Goal: Find specific page/section: Find specific page/section

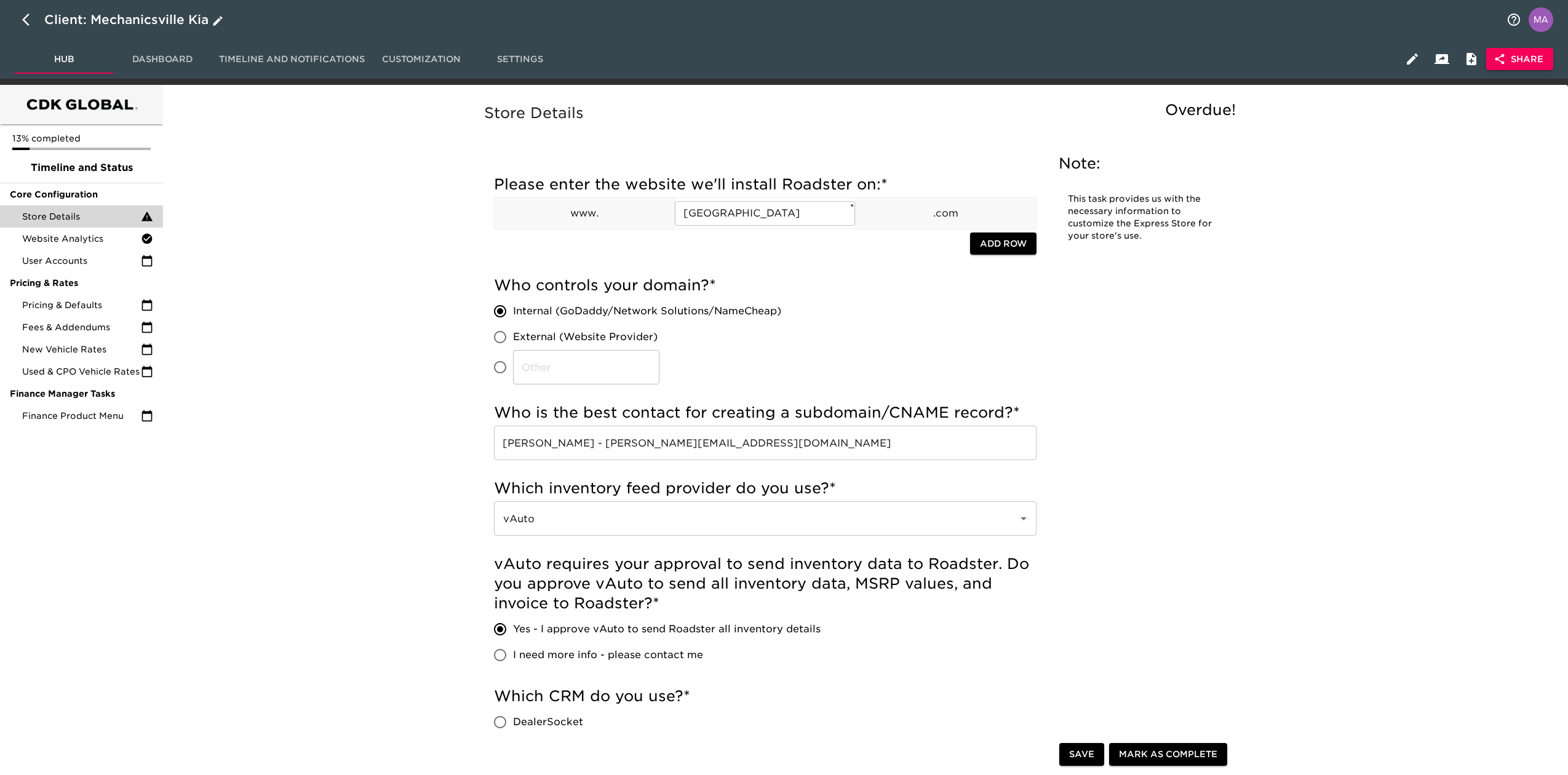
scroll to position [1147, 0]
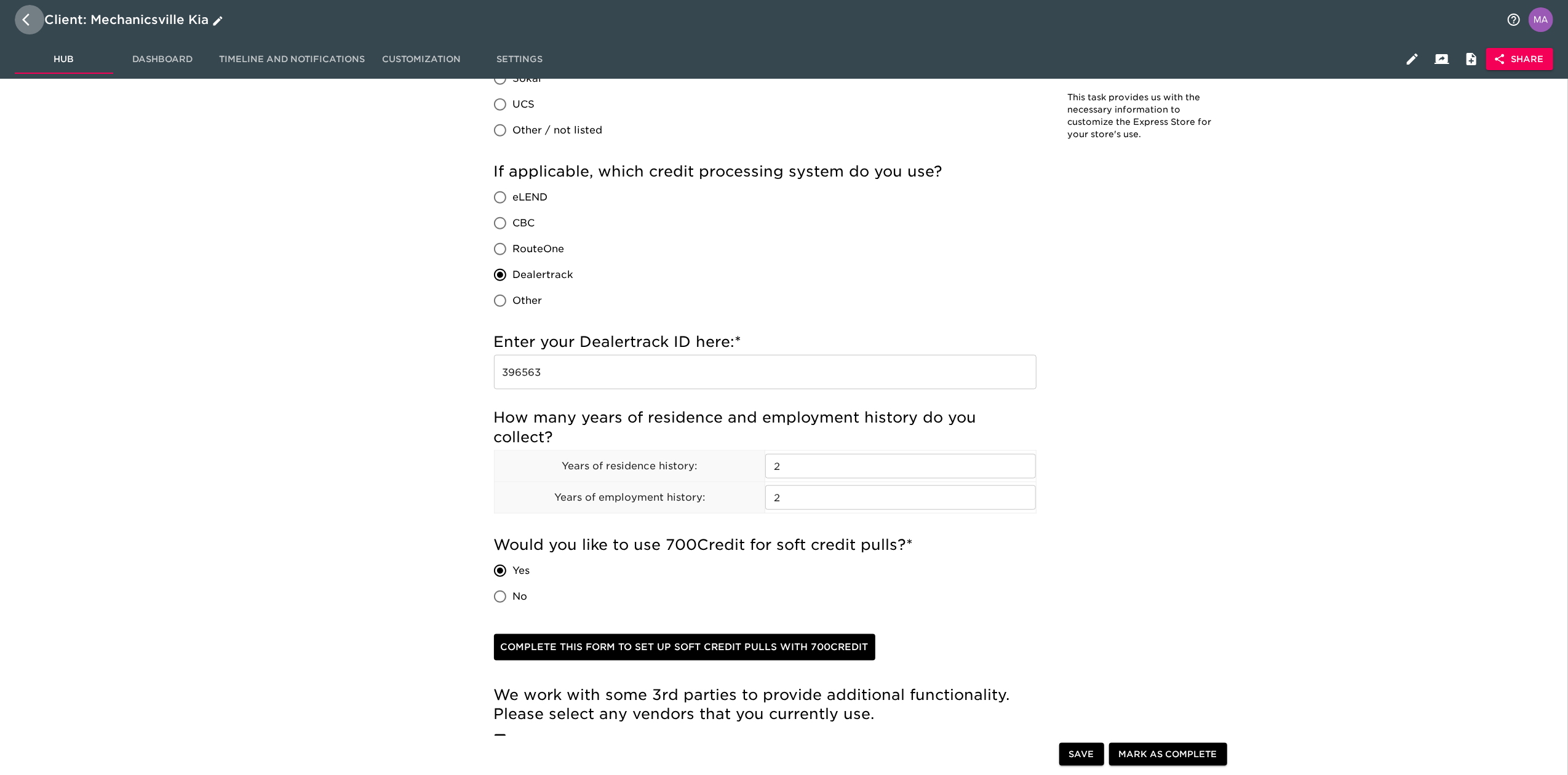
click at [26, 19] on icon "button" at bounding box center [29, 19] width 14 height 14
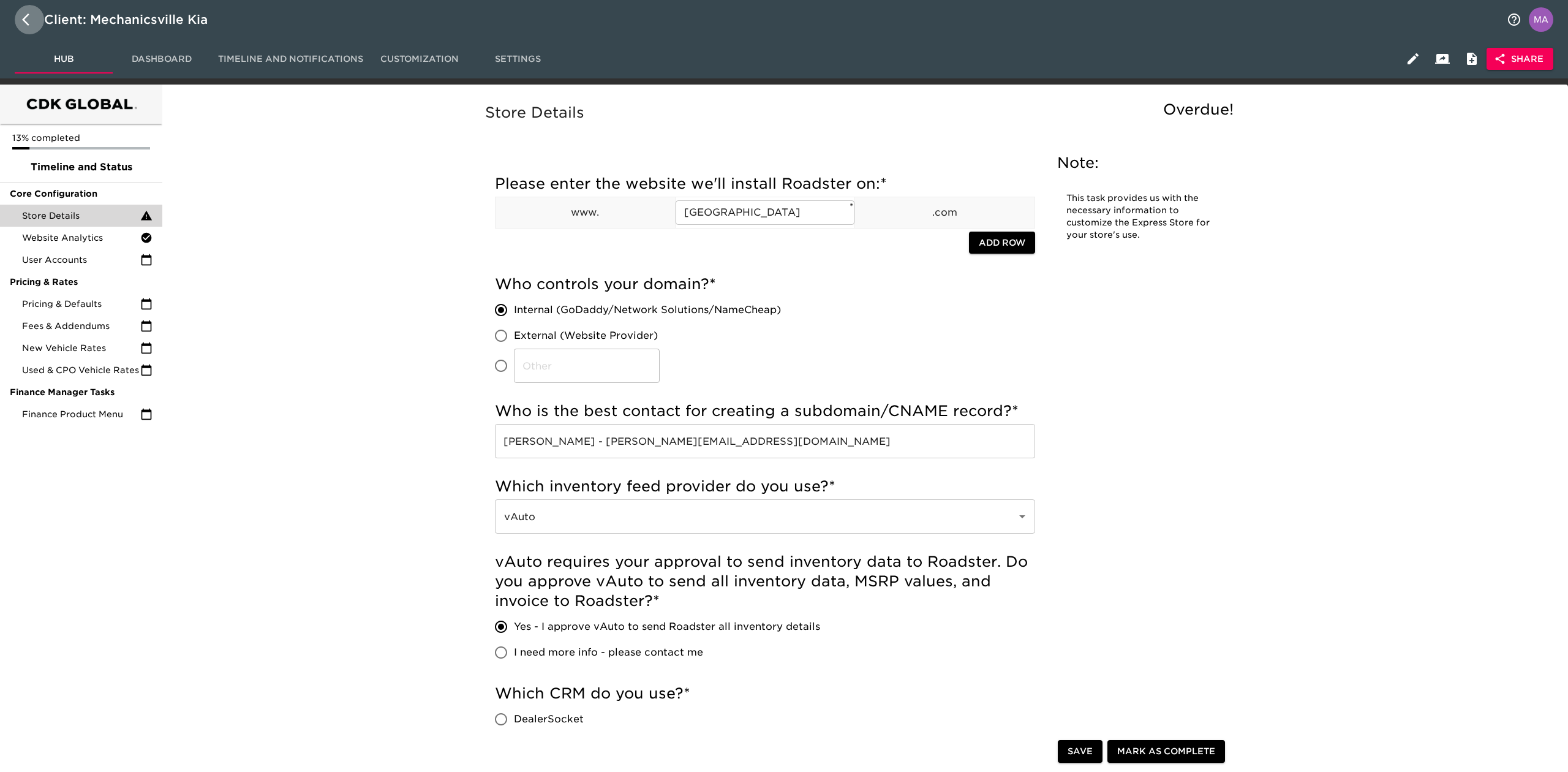
select select "10"
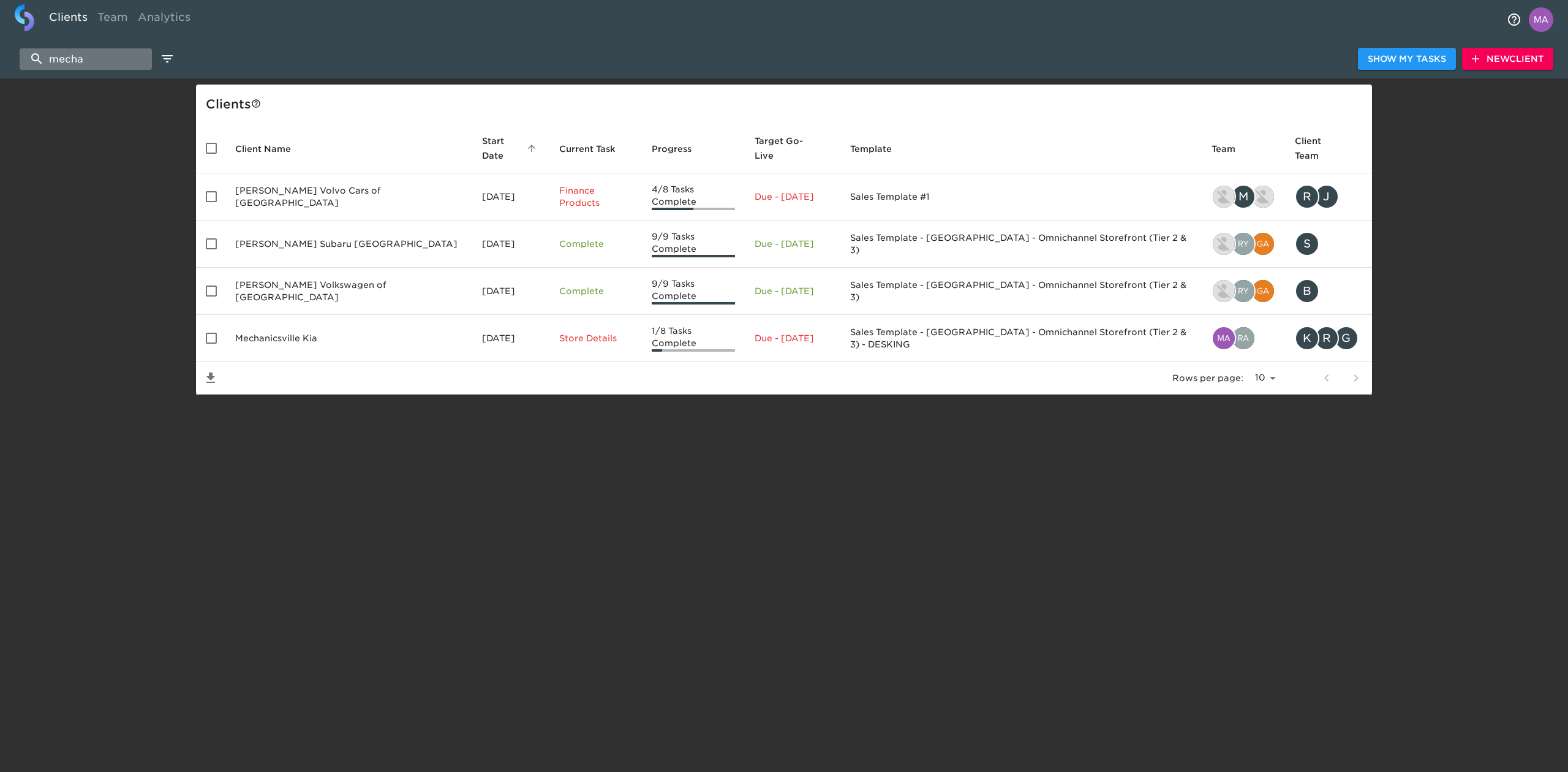
click at [108, 64] on input "mecha" at bounding box center [85, 59] width 132 height 21
click at [893, 420] on html "Clients Team Analytics mecha Show My Tasks New Client Client s Client Name Star…" at bounding box center [784, 217] width 1568 height 434
click at [161, 321] on div "mecha Show My Tasks New Client Client s Client Name Start Date sorted ascending…" at bounding box center [784, 236] width 1568 height 316
click at [768, 434] on html "Clients Team Analytics mecha Show My Tasks New Client Client s Client Name Star…" at bounding box center [784, 217] width 1568 height 434
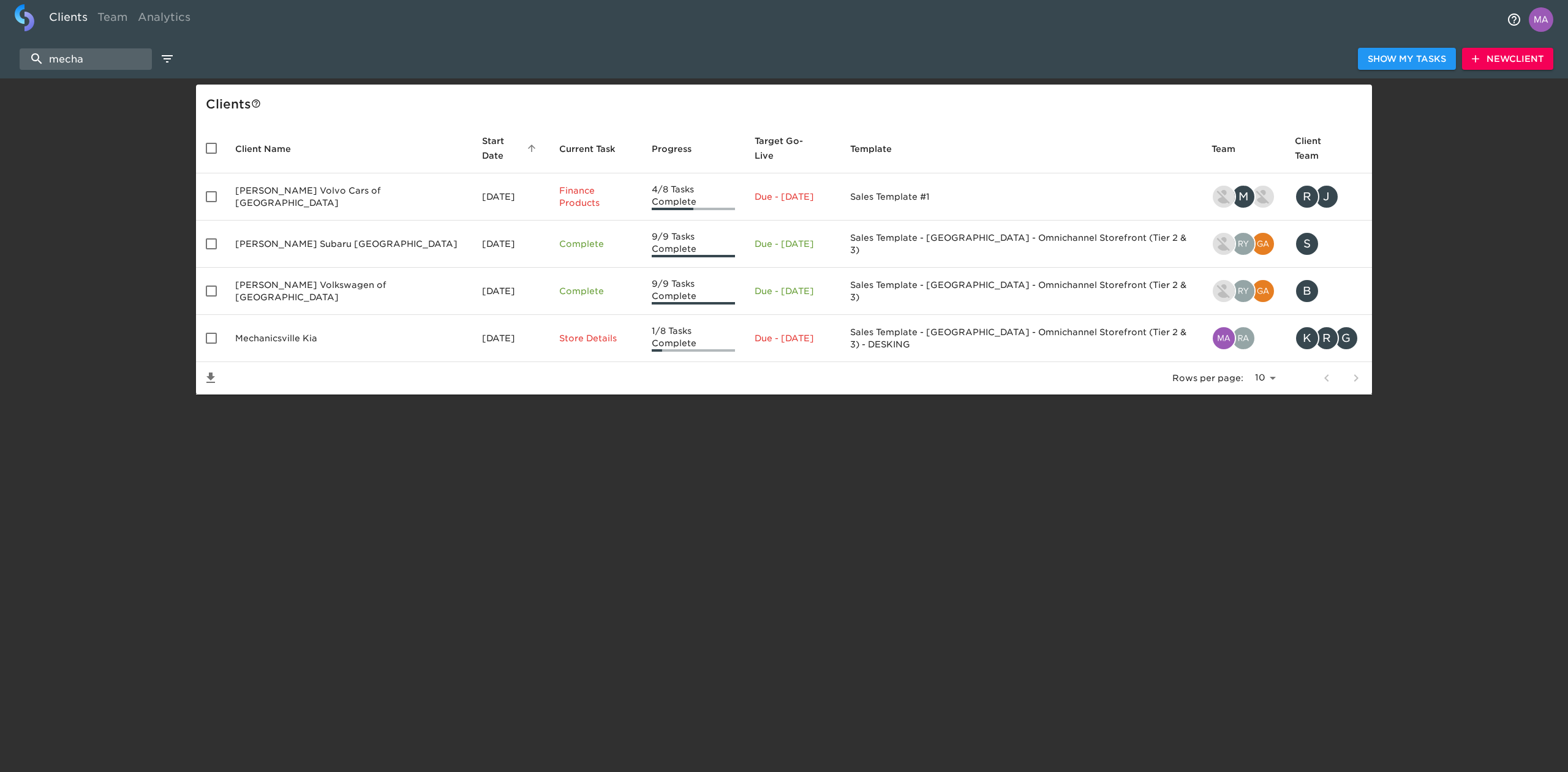
drag, startPoint x: 599, startPoint y: 502, endPoint x: 466, endPoint y: 375, distance: 183.9
click at [599, 434] on html "Clients Team Analytics mecha Show My Tasks New Client Client s Client Name Star…" at bounding box center [784, 217] width 1568 height 434
click at [104, 62] on input "mecha" at bounding box center [85, 59] width 132 height 21
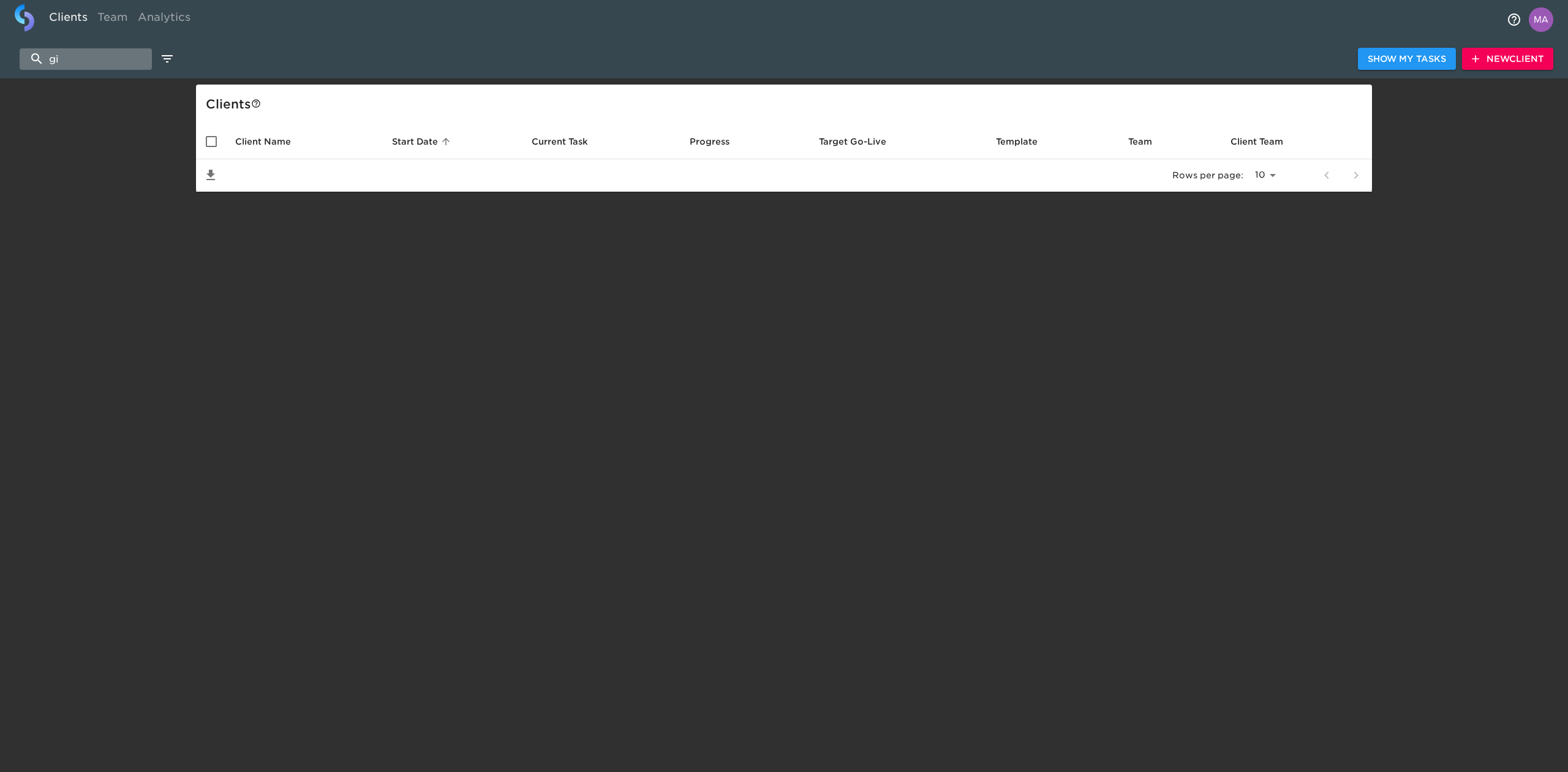
type input "g"
